Goal: Task Accomplishment & Management: Complete application form

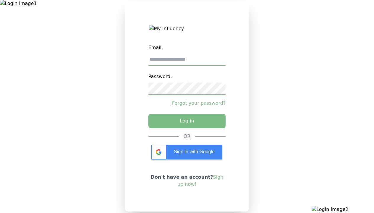
click at [187, 62] on input "email" at bounding box center [186, 59] width 77 height 12
type input "**********"
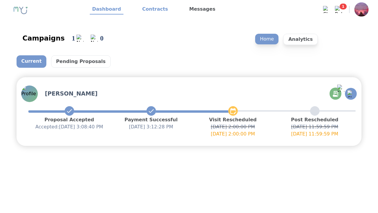
click at [152, 9] on link "Contracts" at bounding box center [155, 9] width 30 height 10
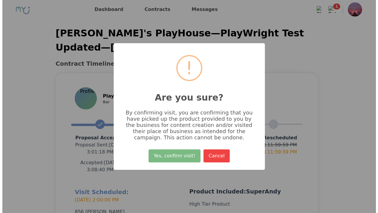
scroll to position [141, 0]
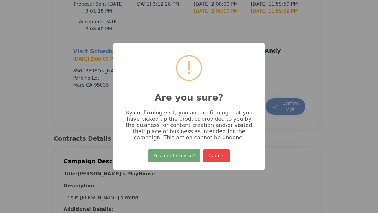
click at [175, 158] on button "Yes, confirm visit!" at bounding box center [174, 155] width 52 height 13
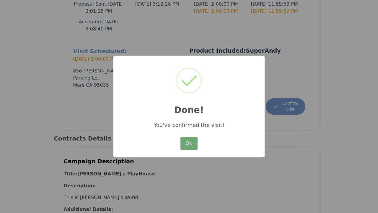
click at [189, 144] on button "OK" at bounding box center [188, 143] width 17 height 13
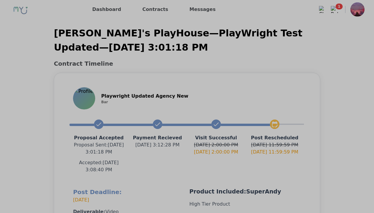
scroll to position [134, 0]
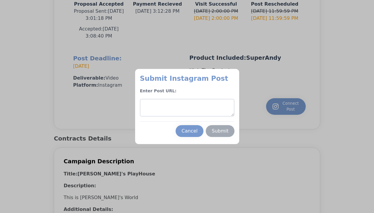
click at [187, 108] on textarea at bounding box center [187, 108] width 95 height 18
type textarea "**********"
click at [220, 131] on div "Submit" at bounding box center [220, 130] width 17 height 7
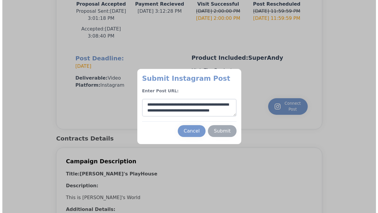
scroll to position [9, 0]
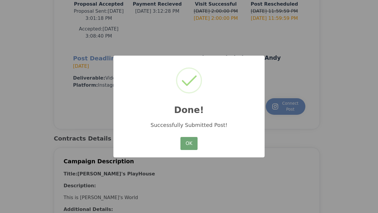
click at [189, 144] on button "OK" at bounding box center [188, 143] width 17 height 13
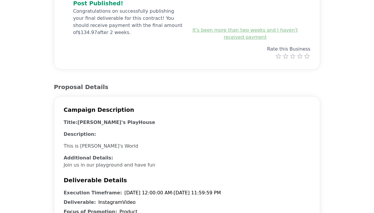
scroll to position [207, 0]
